Goal: Task Accomplishment & Management: Use online tool/utility

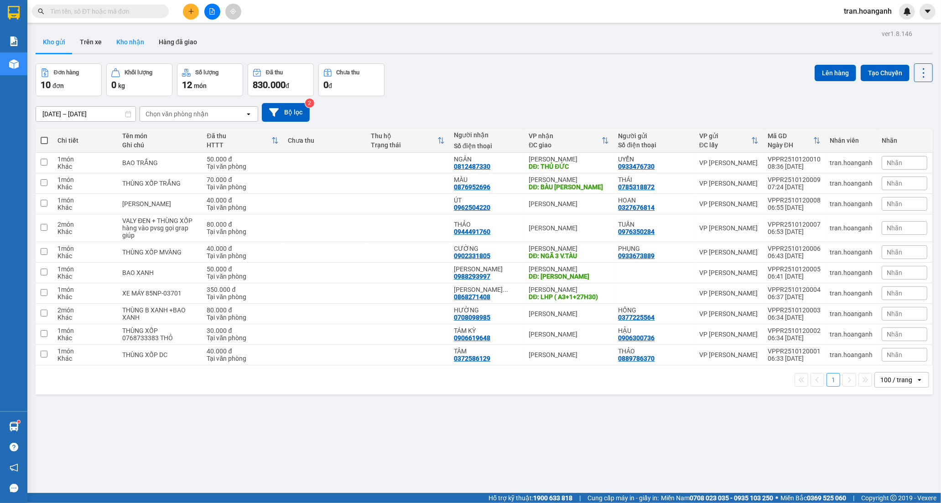
click at [121, 38] on button "Kho nhận" at bounding box center [130, 42] width 42 height 22
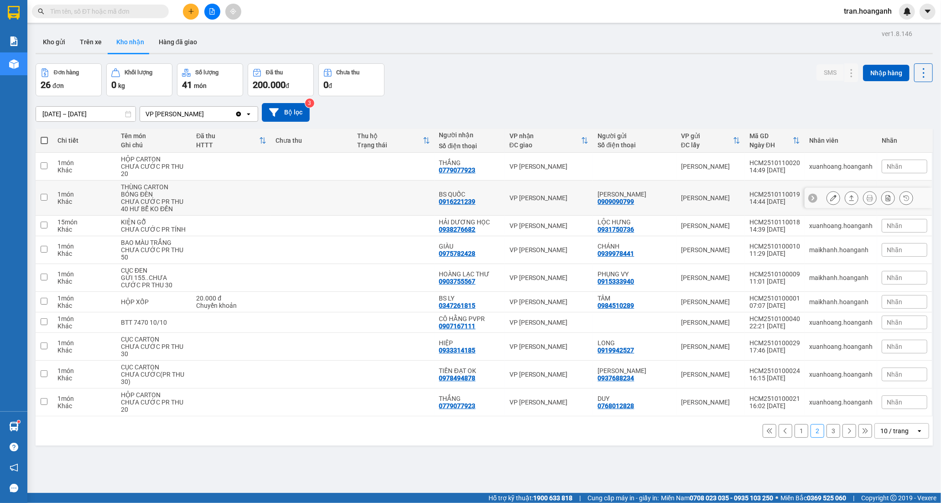
drag, startPoint x: 470, startPoint y: 193, endPoint x: 575, endPoint y: 213, distance: 107.2
click at [469, 195] on div "BS QUỐC" at bounding box center [469, 194] width 61 height 7
checkbox input "true"
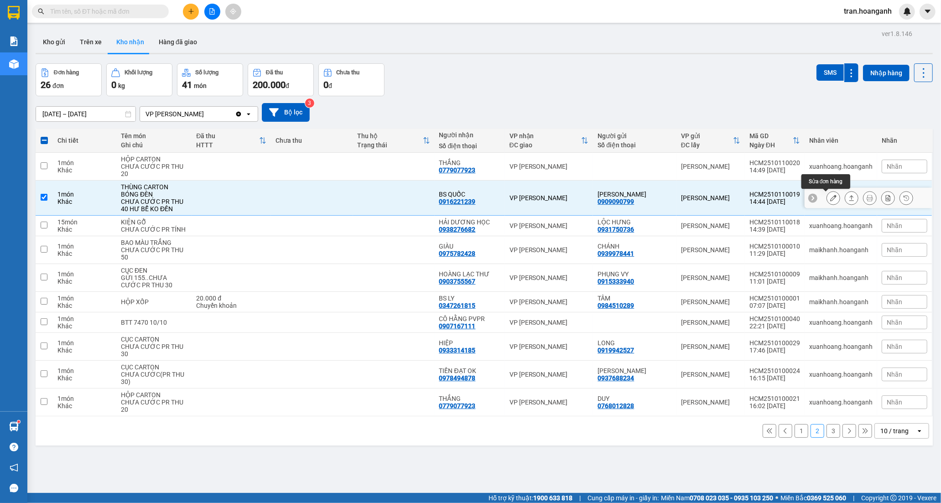
click at [830, 198] on icon at bounding box center [833, 198] width 6 height 6
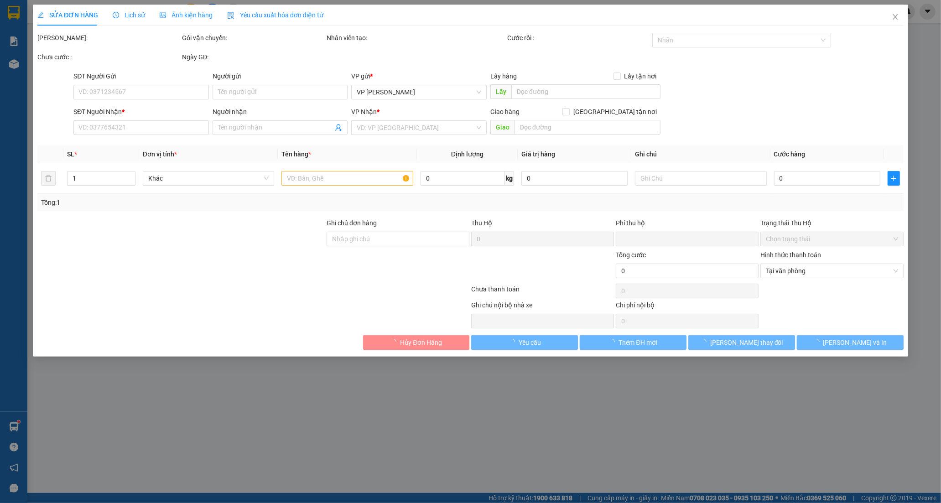
type input "0909090799"
type input "GIA NGUYỄN"
type input "0916221239"
type input "BS QUỐC"
type input "0"
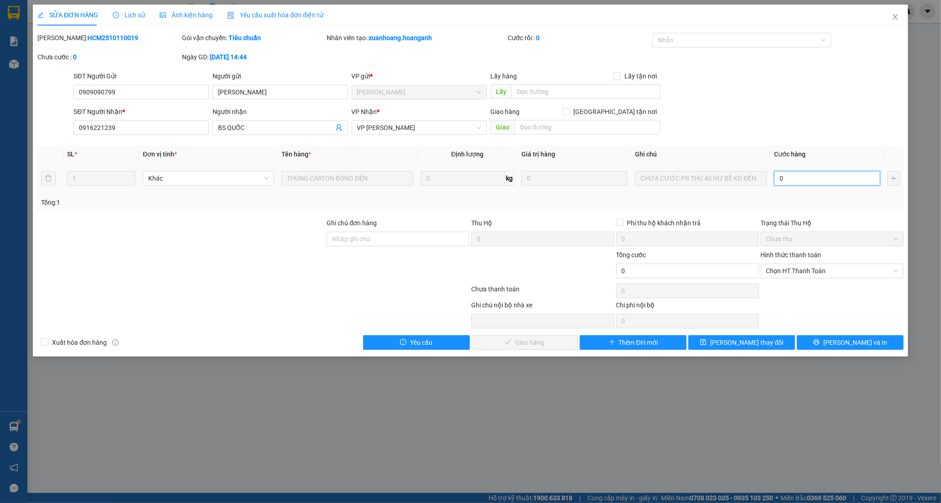
click at [814, 180] on input "0" at bounding box center [827, 178] width 106 height 15
type input "4"
type input "40"
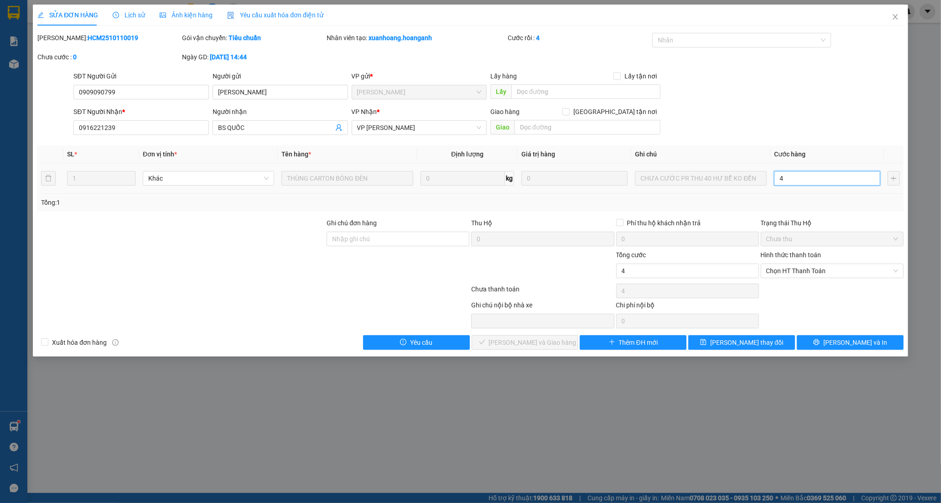
type input "40"
click at [784, 270] on span "Chọn HT Thanh Toán" at bounding box center [832, 271] width 132 height 14
type input "40"
type input "40.000"
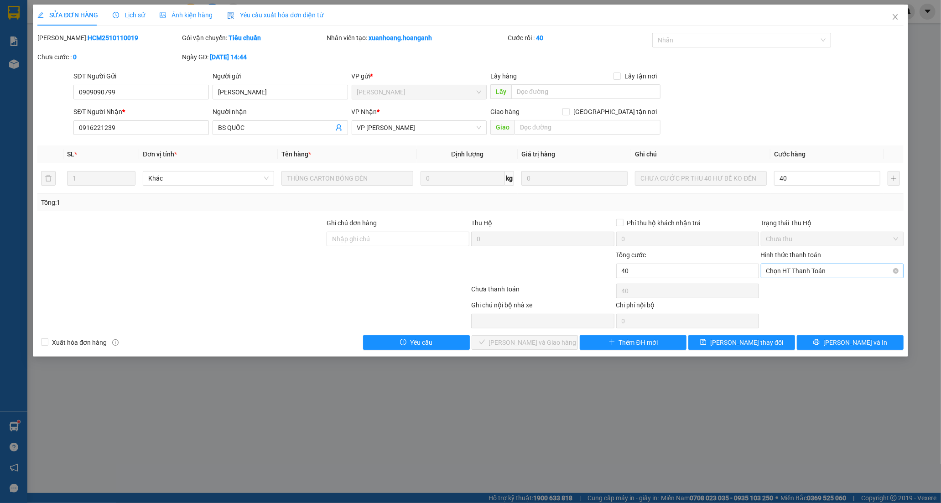
type input "40.000"
drag, startPoint x: 779, startPoint y: 289, endPoint x: 577, endPoint y: 341, distance: 208.2
click at [776, 292] on div "Tại văn phòng" at bounding box center [832, 289] width 132 height 10
type input "0"
click at [533, 344] on span "Lưu và Giao hàng" at bounding box center [533, 343] width 88 height 10
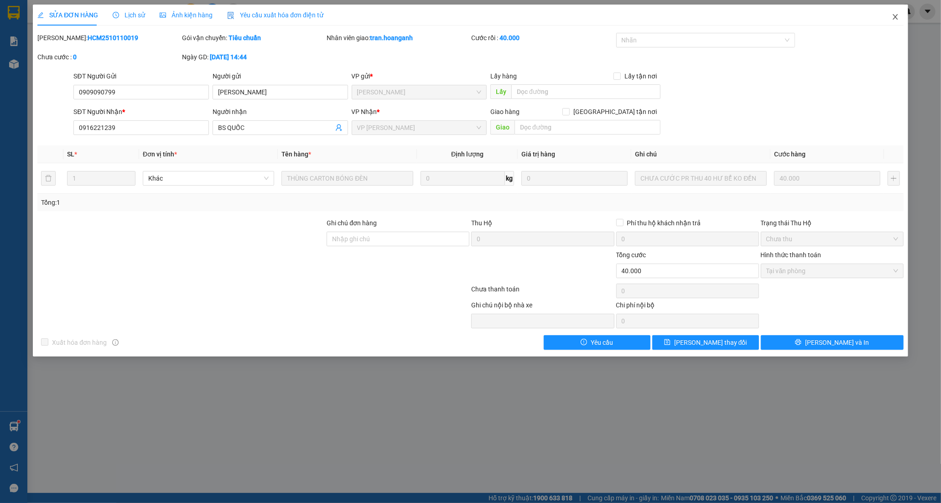
click at [893, 15] on icon "close" at bounding box center [895, 16] width 5 height 5
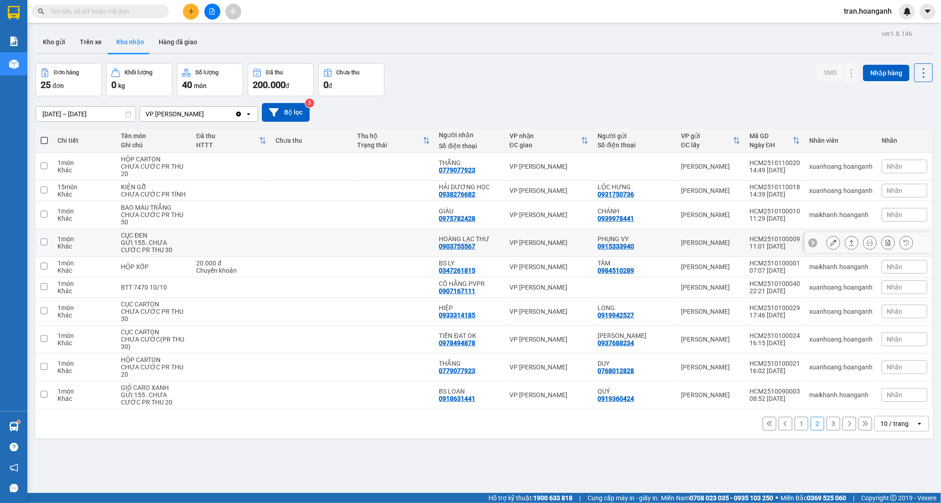
scroll to position [42, 0]
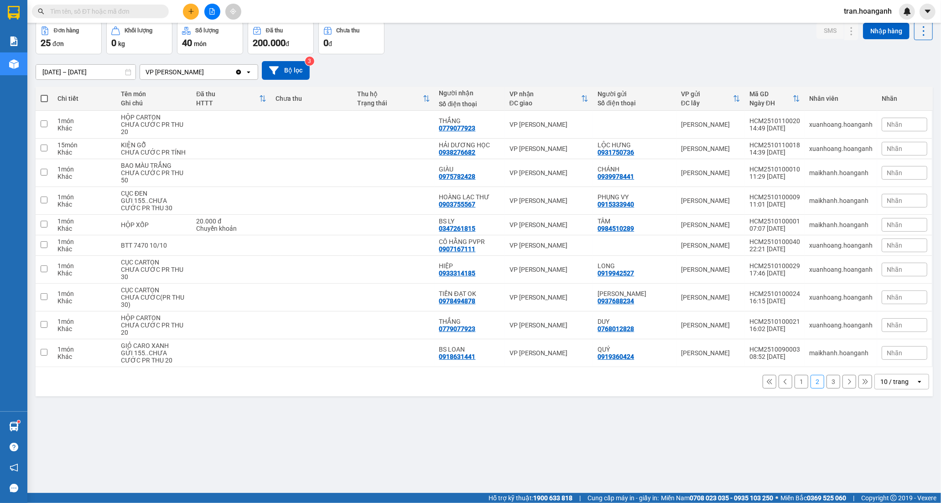
click at [795, 382] on button "1" at bounding box center [802, 382] width 14 height 14
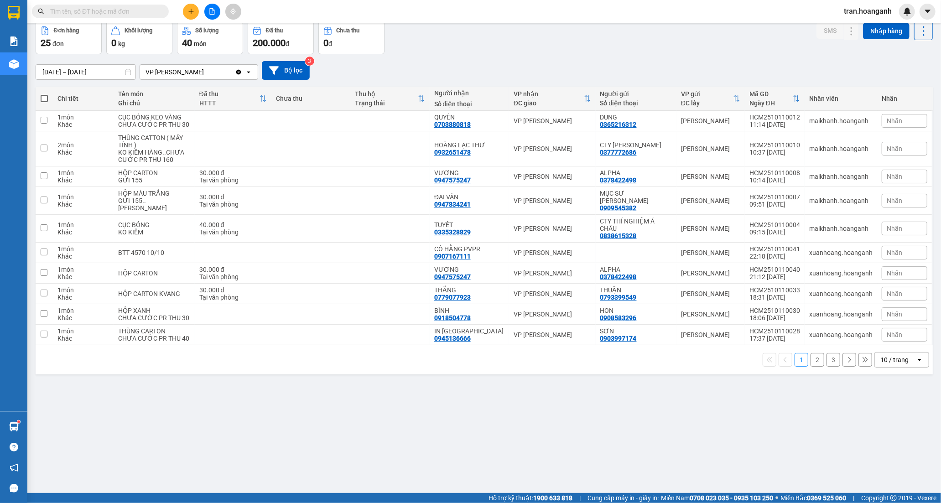
scroll to position [0, 0]
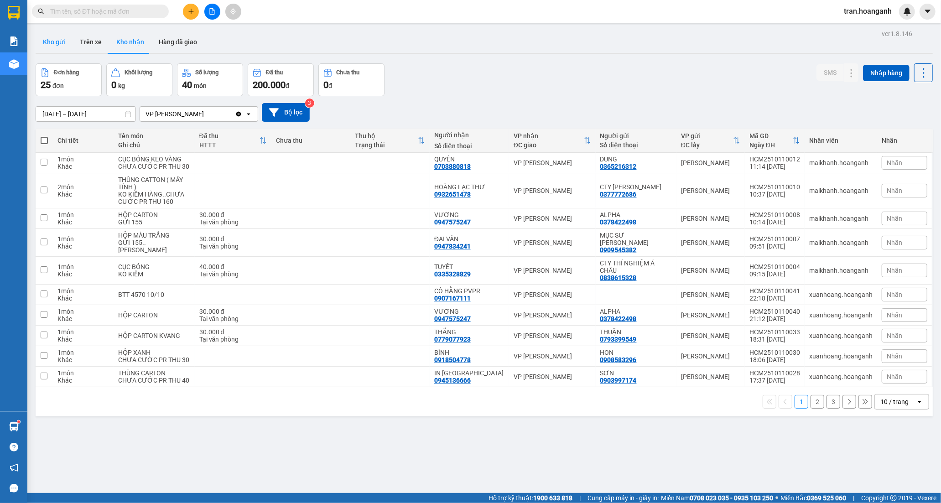
click at [56, 46] on button "Kho gửi" at bounding box center [54, 42] width 37 height 22
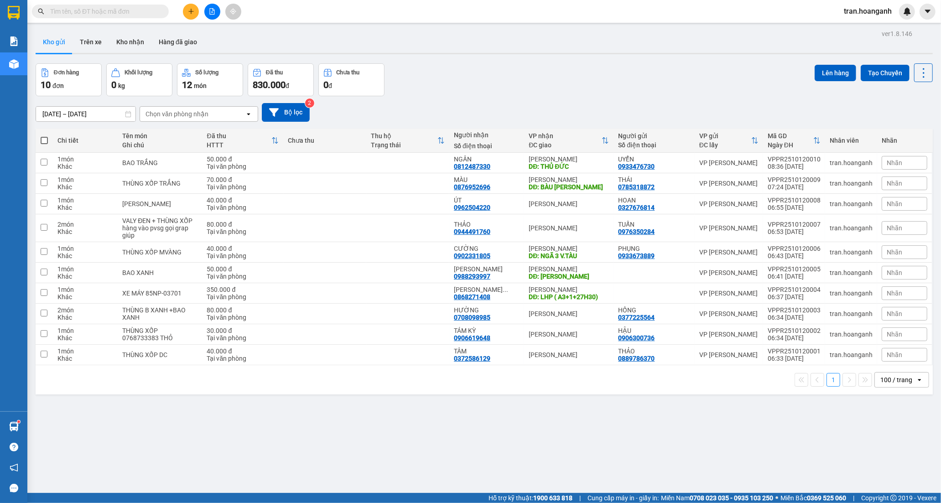
click at [47, 139] on span at bounding box center [44, 140] width 7 height 7
click at [44, 136] on input "checkbox" at bounding box center [44, 136] width 0 height 0
checkbox input "true"
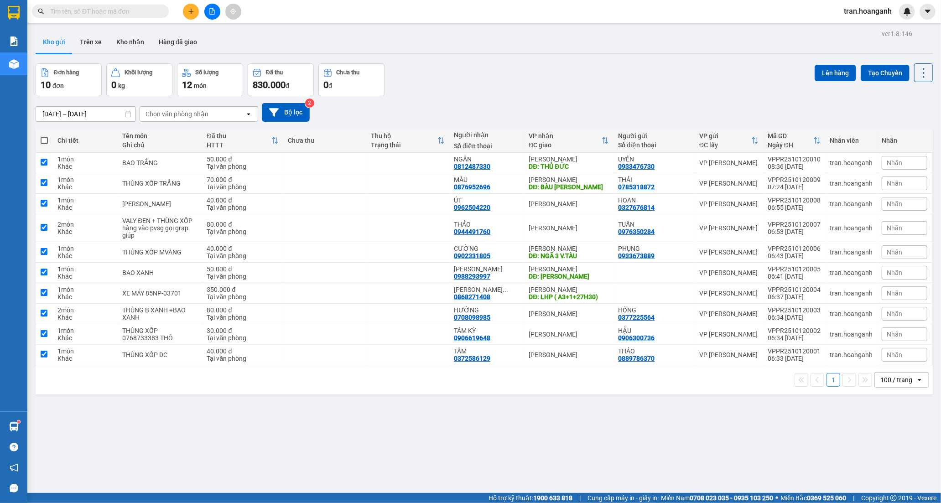
checkbox input "true"
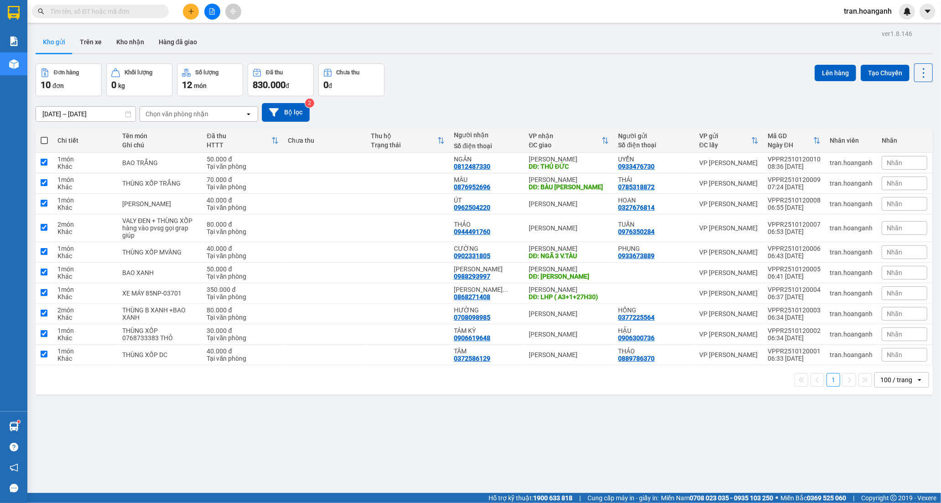
checkbox input "true"
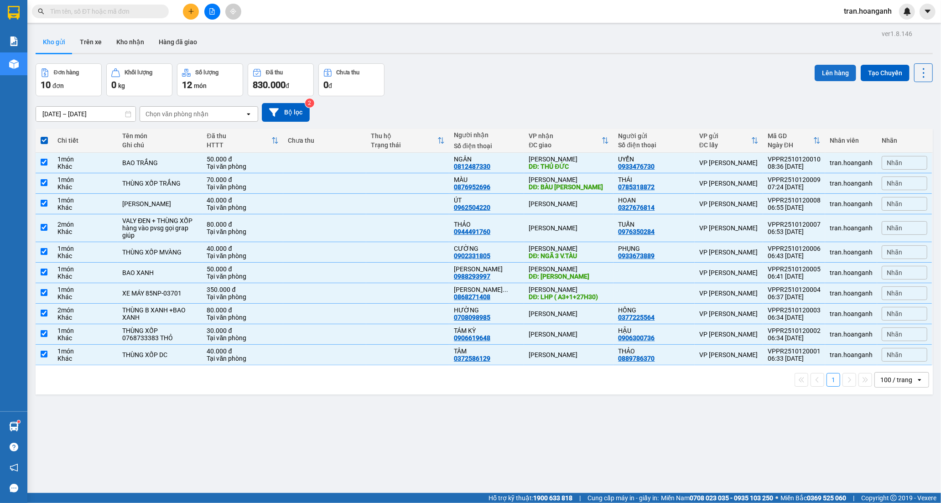
click at [823, 72] on button "Lên hàng" at bounding box center [836, 73] width 42 height 16
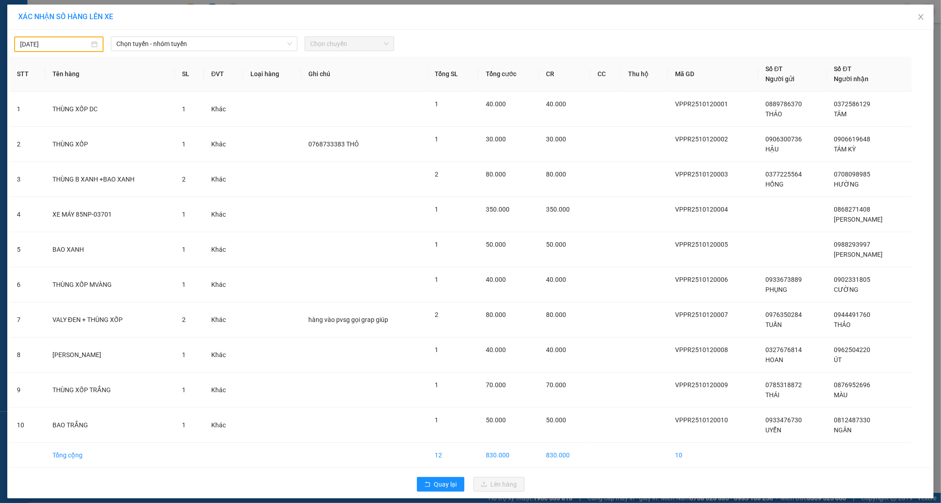
click at [57, 44] on input "11/10/2025" at bounding box center [54, 44] width 69 height 10
click at [29, 126] on div "12" at bounding box center [25, 124] width 11 height 11
type input "12/10/2025"
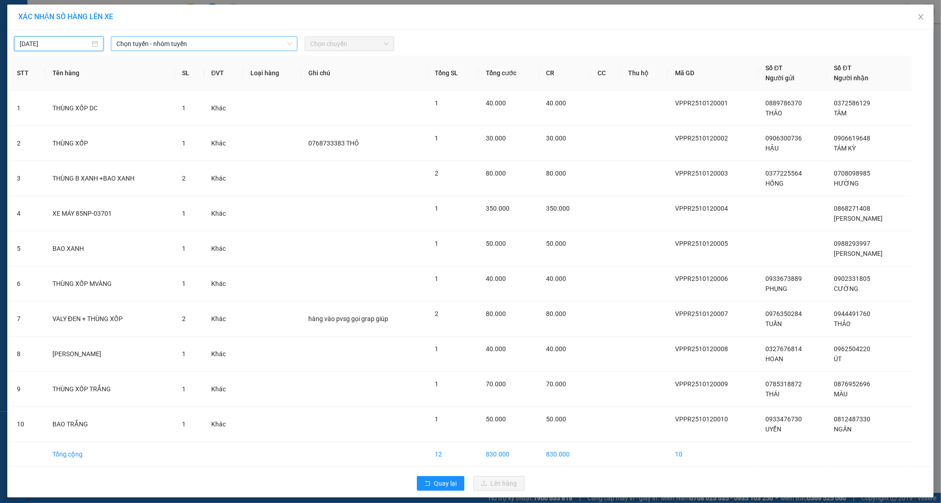
click at [130, 40] on span "Chọn tuyến - nhóm tuyến" at bounding box center [203, 44] width 175 height 14
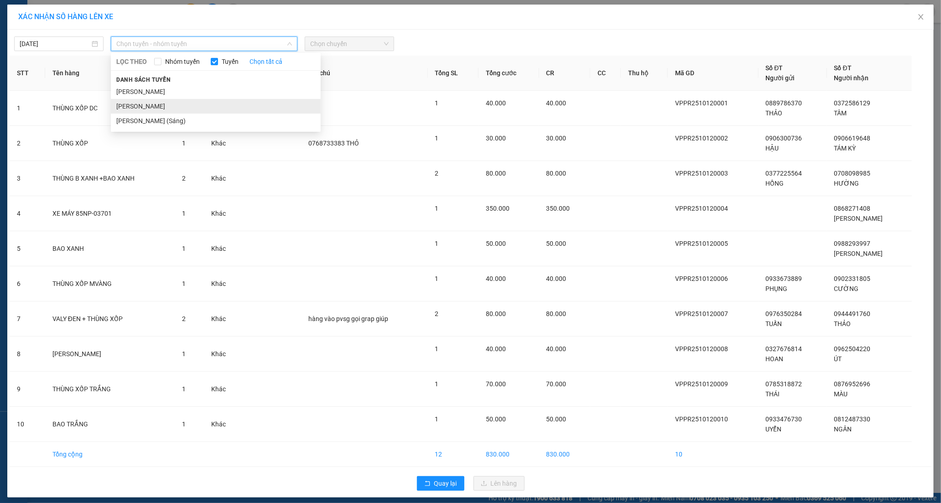
drag, startPoint x: 151, startPoint y: 103, endPoint x: 252, endPoint y: 60, distance: 110.0
click at [151, 103] on li "Phan Rang - Hồ Chí Minh" at bounding box center [216, 106] width 210 height 15
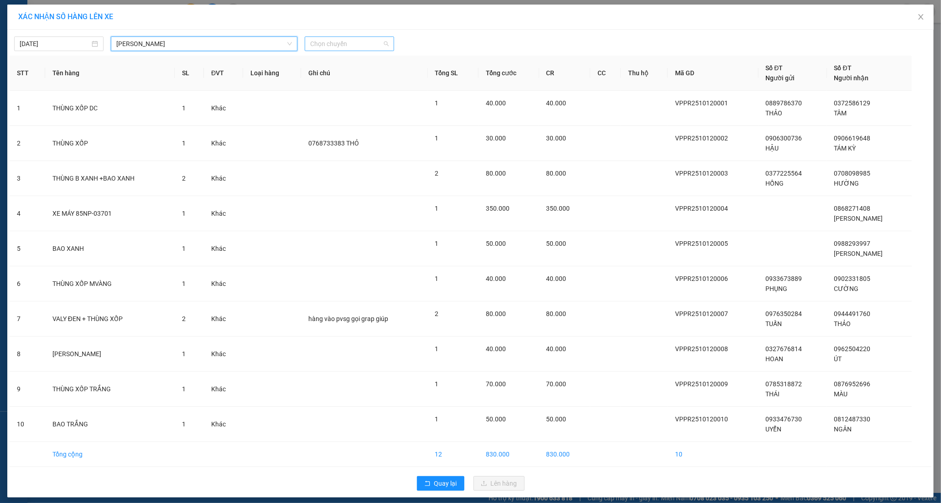
click at [317, 43] on span "Chọn chuyến" at bounding box center [349, 44] width 78 height 14
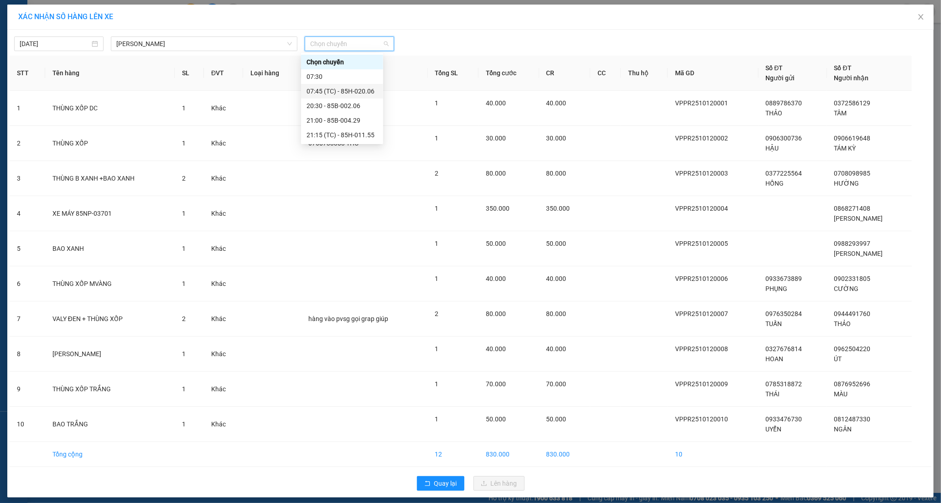
click at [325, 93] on div "07:45 (TC) - 85H-020.06" at bounding box center [341, 91] width 71 height 10
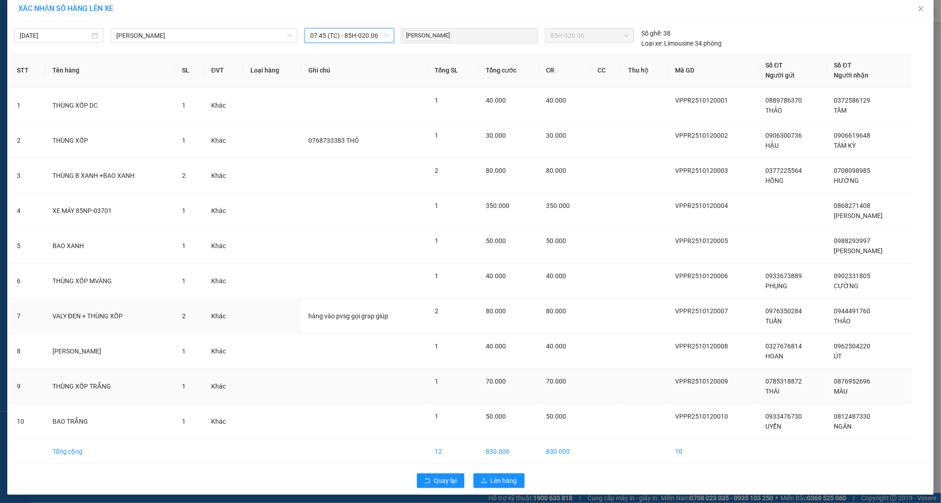
scroll to position [11, 0]
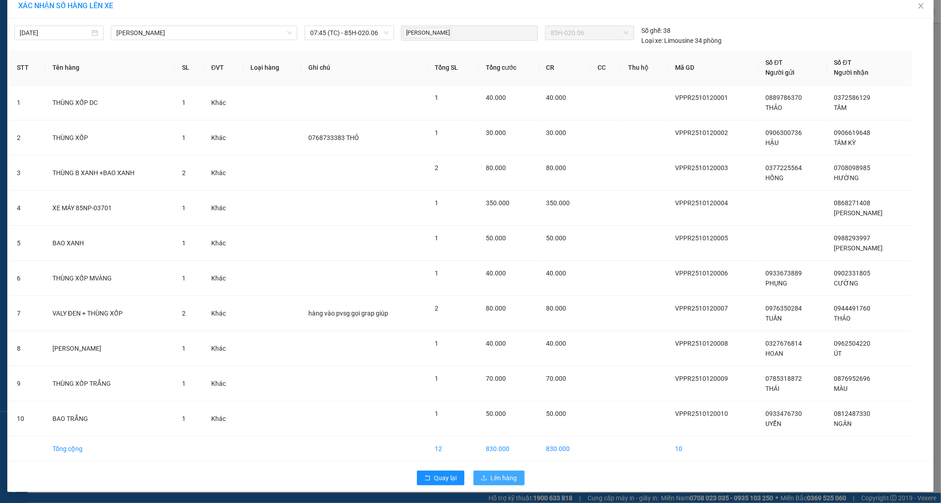
click at [495, 482] on span "Lên hàng" at bounding box center [504, 478] width 26 height 10
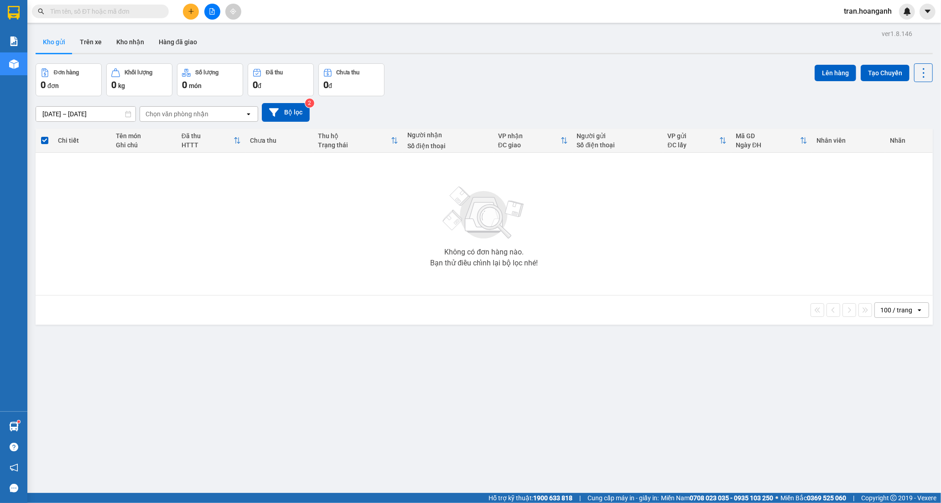
click at [855, 12] on span "tran.hoanganh" at bounding box center [867, 10] width 62 height 11
click at [860, 33] on span "Đăng xuất" at bounding box center [872, 28] width 43 height 10
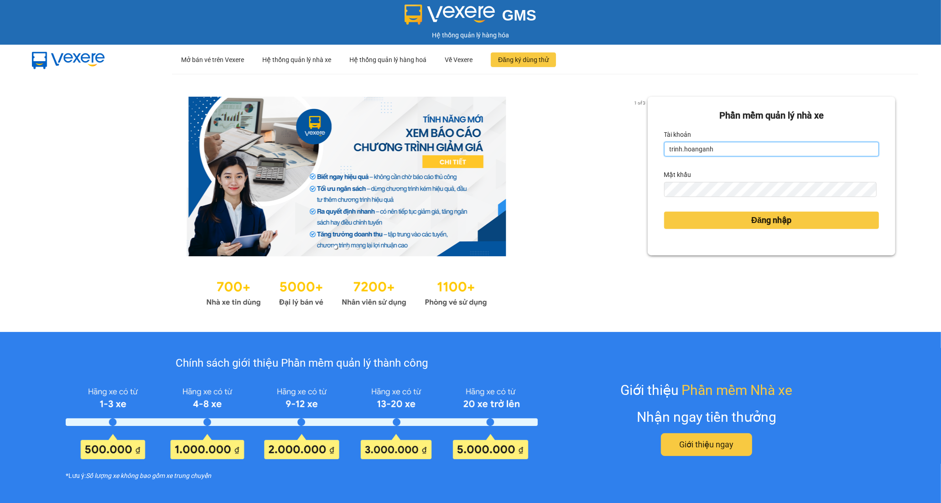
click at [709, 147] on input "trinh.hoanganh" at bounding box center [771, 149] width 215 height 15
type input "t"
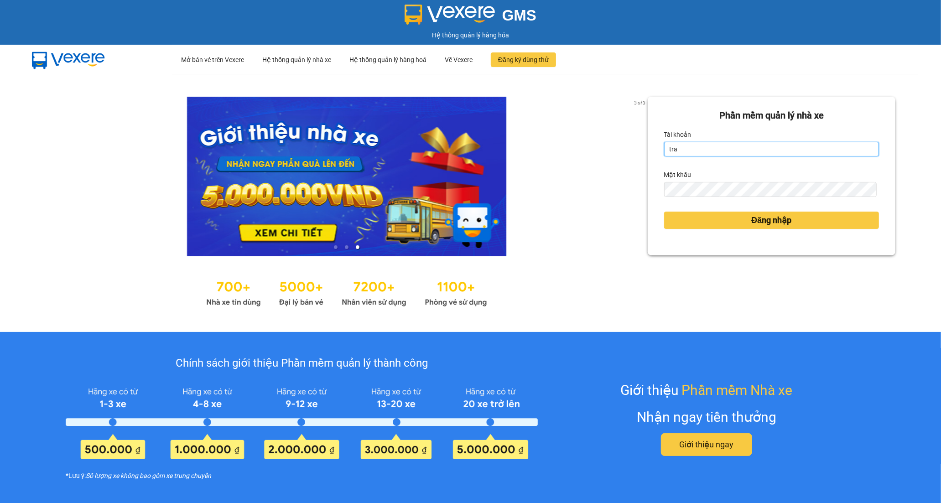
type input "tramy.hoanganh"
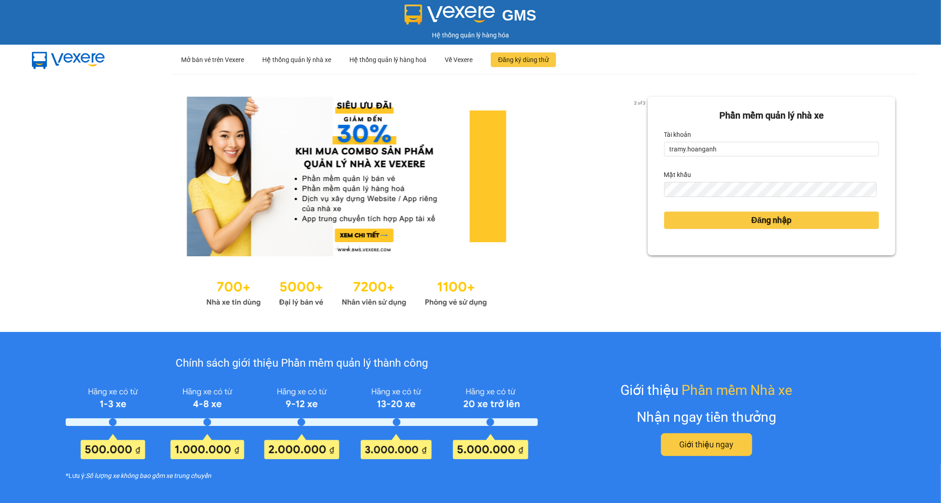
click at [641, 293] on div at bounding box center [347, 292] width 602 height 35
click at [751, 219] on span "Đăng nhập" at bounding box center [771, 220] width 40 height 13
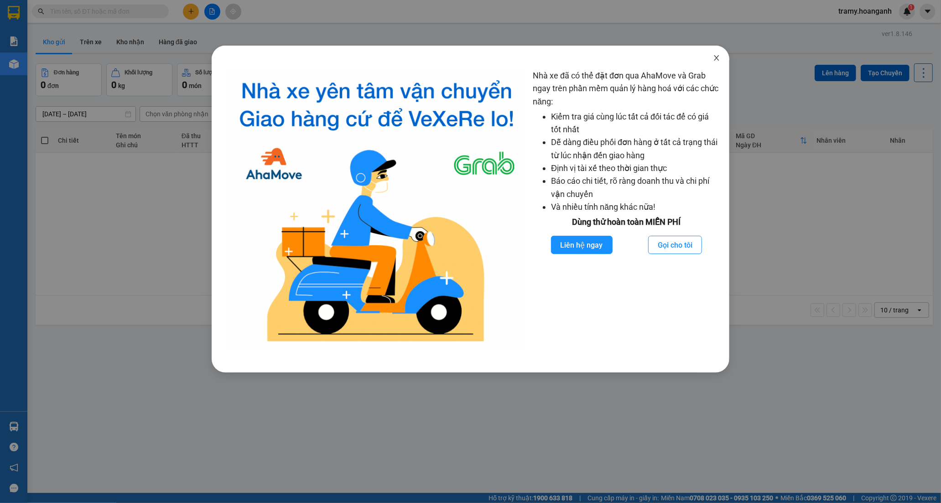
click at [715, 56] on icon "close" at bounding box center [716, 57] width 7 height 7
